Goal: Task Accomplishment & Management: Use online tool/utility

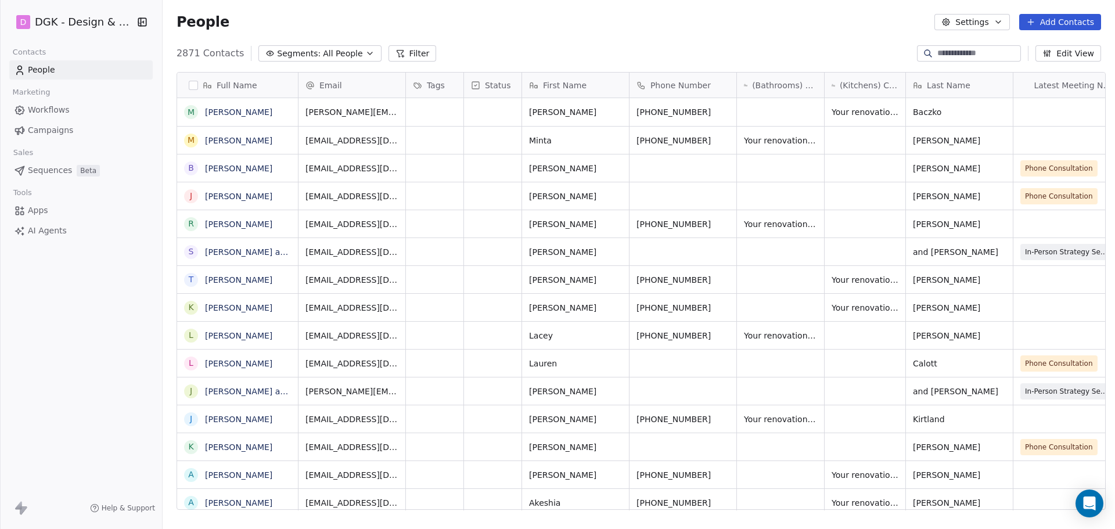
scroll to position [456, 948]
click at [282, 139] on icon "grid" at bounding box center [286, 138] width 9 height 9
click at [282, 112] on icon "grid" at bounding box center [286, 110] width 9 height 9
click at [282, 140] on icon "grid" at bounding box center [286, 138] width 9 height 9
click at [456, 137] on icon "grid" at bounding box center [458, 139] width 5 height 5
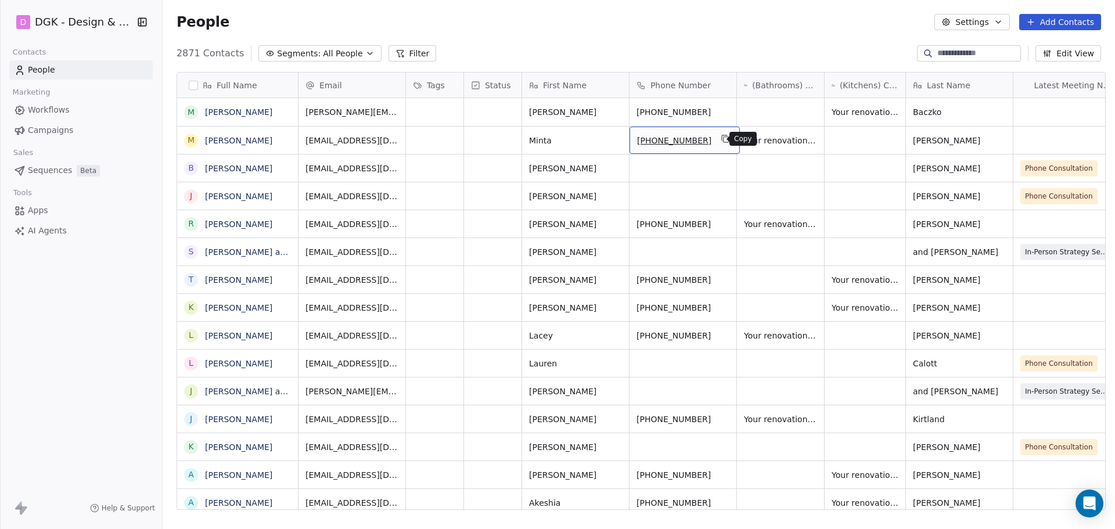
click at [720, 141] on icon "grid" at bounding box center [724, 138] width 9 height 9
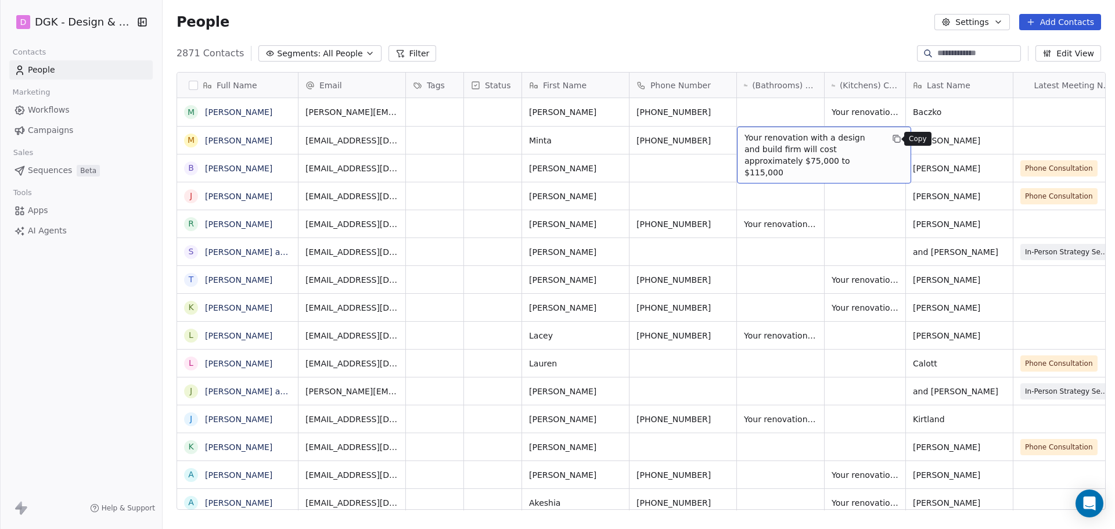
click at [893, 140] on icon "grid" at bounding box center [896, 138] width 9 height 9
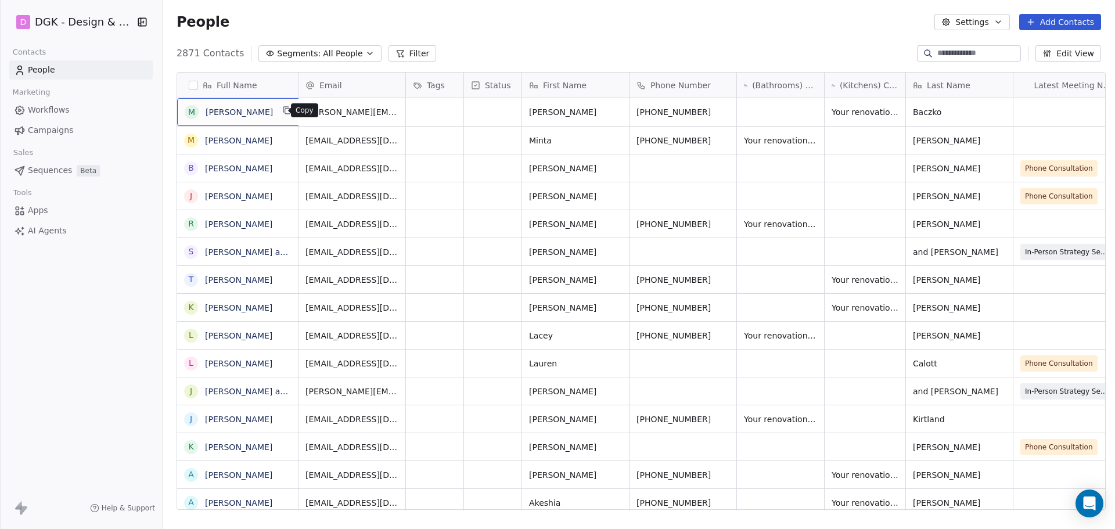
click at [282, 106] on icon "grid" at bounding box center [286, 110] width 9 height 9
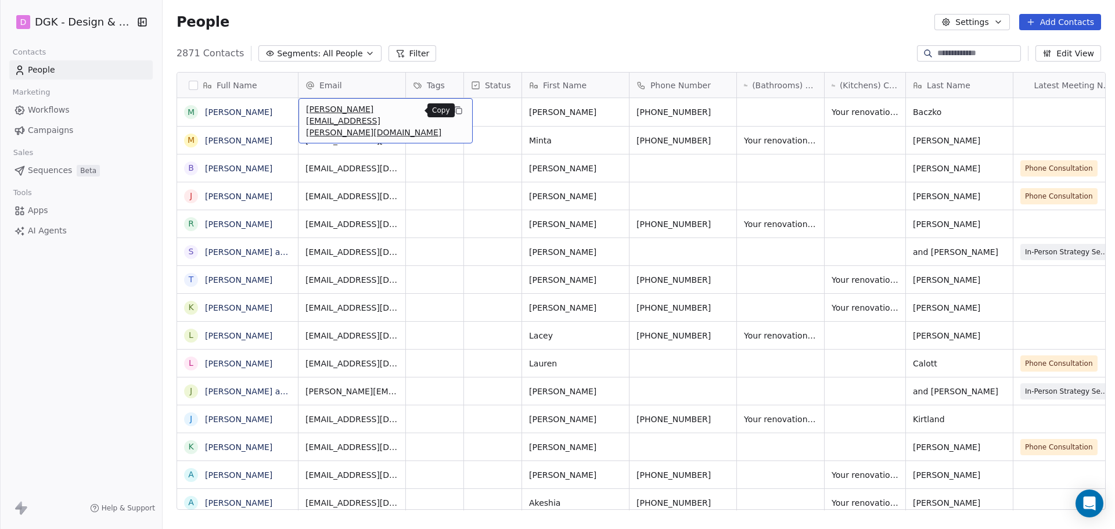
click at [456, 109] on icon "grid" at bounding box center [458, 111] width 5 height 5
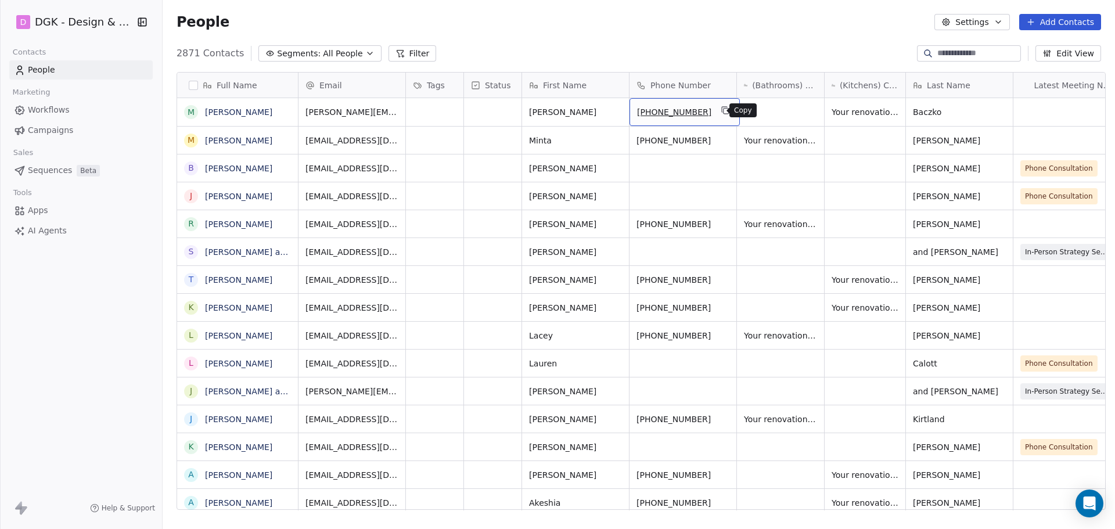
click at [720, 106] on icon "grid" at bounding box center [724, 110] width 9 height 9
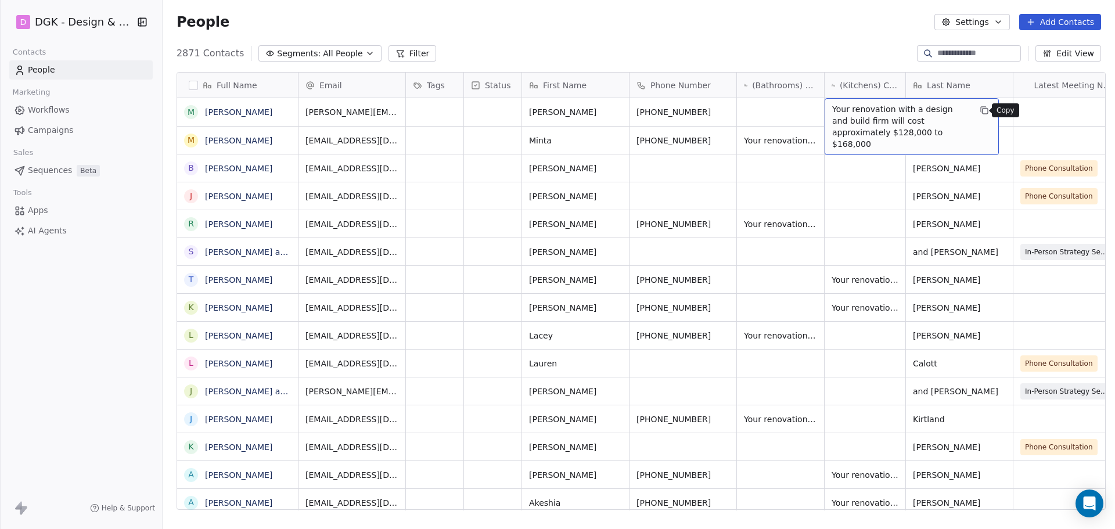
click at [979, 107] on icon "grid" at bounding box center [983, 110] width 9 height 9
